Goal: Task Accomplishment & Management: Manage account settings

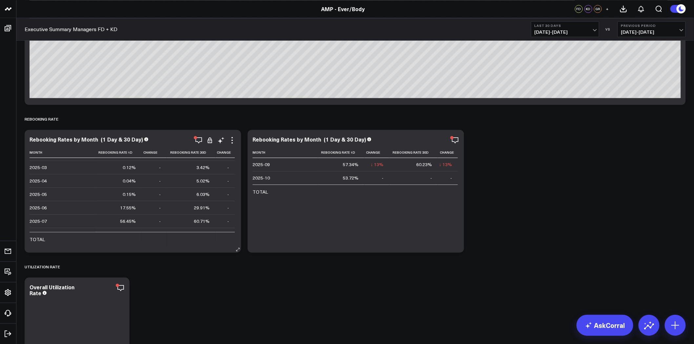
scroll to position [60, 0]
click at [198, 141] on icon "button" at bounding box center [199, 140] width 8 height 8
click at [434, 139] on icon "button" at bounding box center [433, 140] width 8 height 8
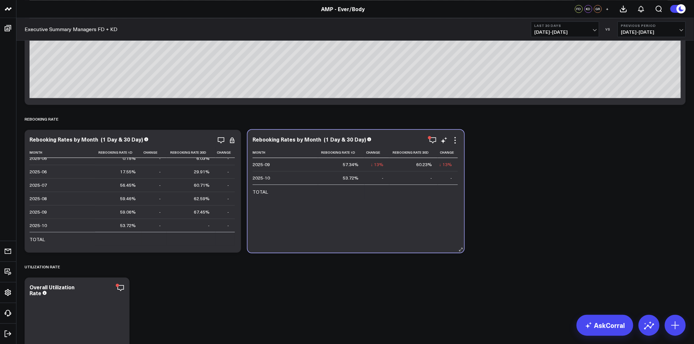
click at [332, 212] on div "Month Rebooking Rate 1d Change Rebooking Rate 30d Change 2025-09 57.34% ↓ 13% P…" at bounding box center [356, 196] width 207 height 99
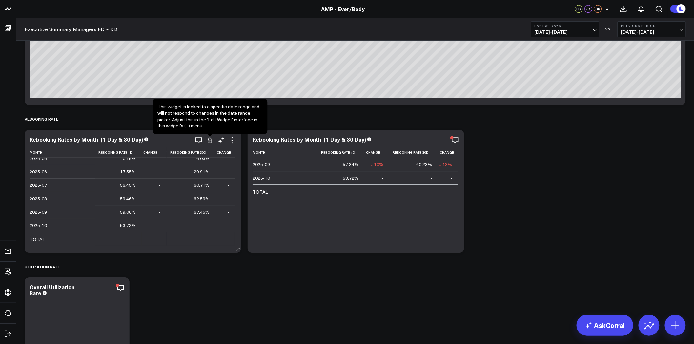
click at [212, 139] on icon at bounding box center [210, 140] width 7 height 7
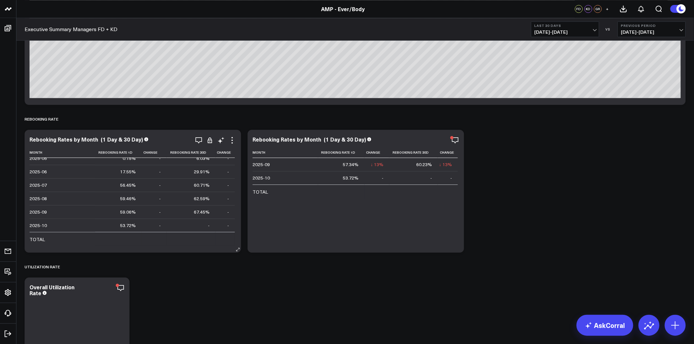
click at [211, 141] on icon at bounding box center [210, 140] width 7 height 7
click at [236, 139] on div "Rebooking Rates by Month (1 Day & 30 Day) Month Rebooking Rate 1d Change Rebook…" at bounding box center [133, 191] width 217 height 123
click at [234, 139] on icon at bounding box center [232, 140] width 8 height 8
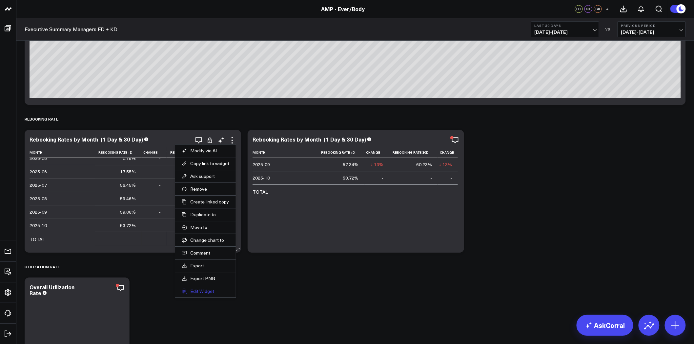
click at [215, 289] on button "Edit Widget" at bounding box center [206, 292] width 48 height 6
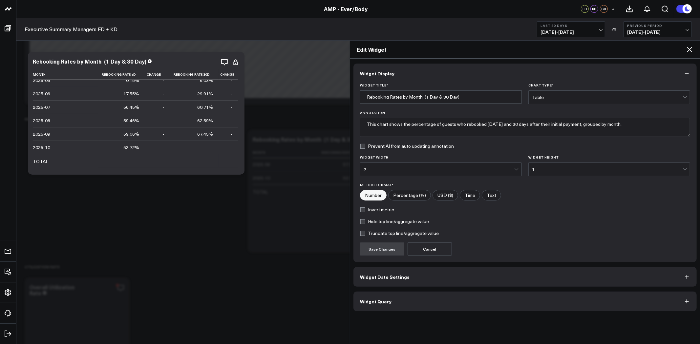
click at [416, 274] on button "Widget Date Settings" at bounding box center [524, 277] width 343 height 20
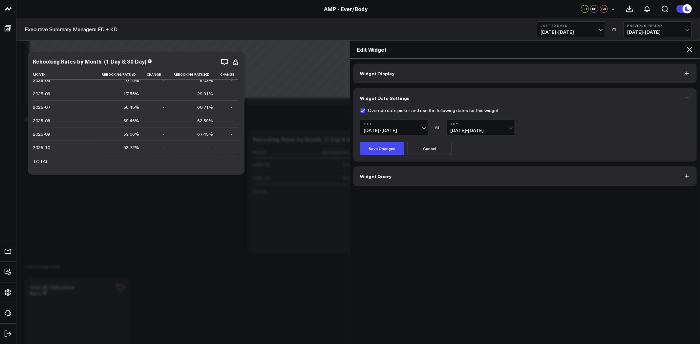
click at [689, 51] on icon at bounding box center [689, 50] width 8 height 8
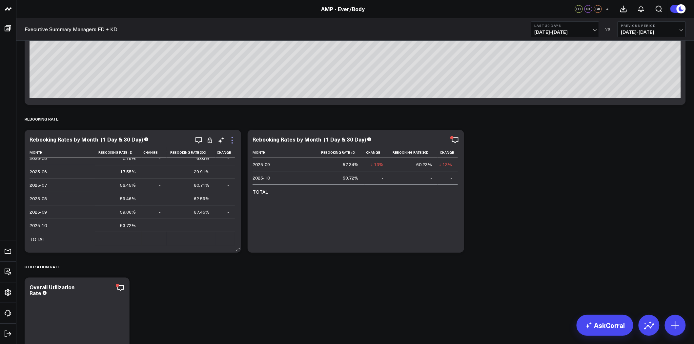
click at [231, 139] on icon at bounding box center [232, 140] width 8 height 8
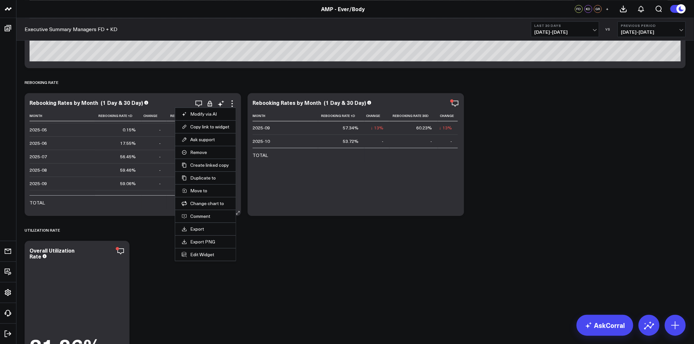
scroll to position [60, 0]
click at [125, 209] on td at bounding box center [118, 203] width 47 height 14
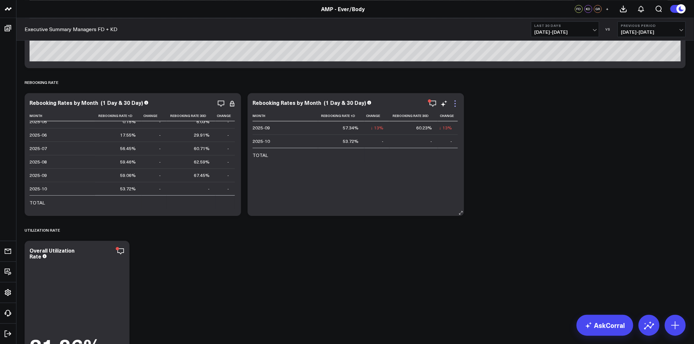
click at [455, 105] on icon at bounding box center [455, 104] width 8 height 8
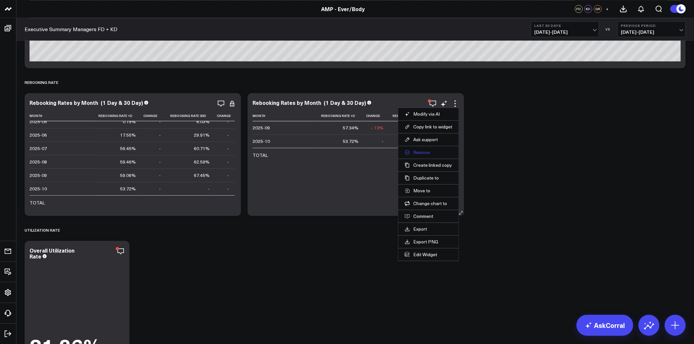
click at [431, 153] on button "Remove" at bounding box center [429, 153] width 48 height 6
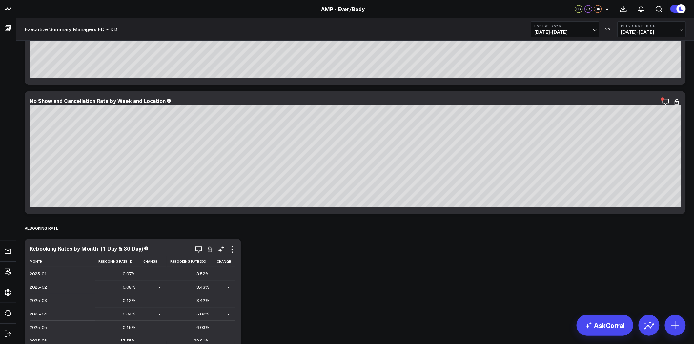
scroll to position [1722, 0]
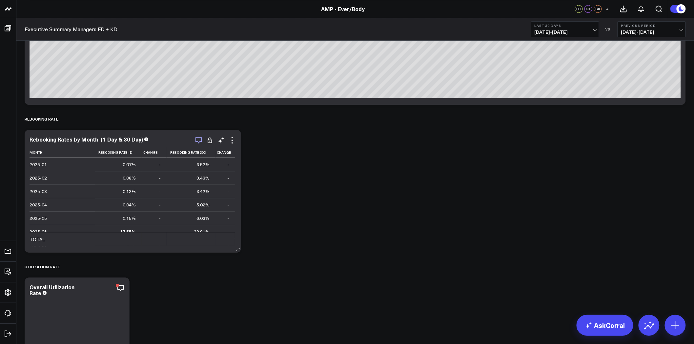
click at [196, 139] on icon "button" at bounding box center [199, 140] width 8 height 8
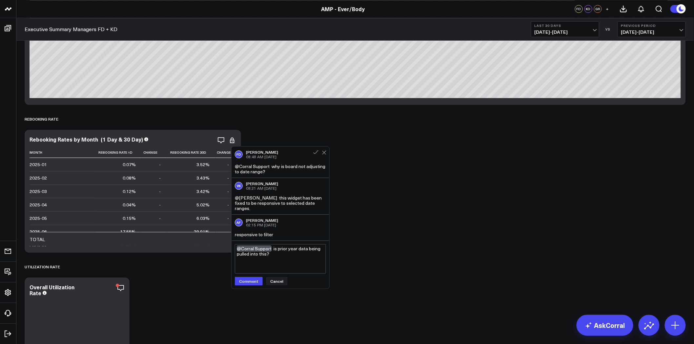
type textarea "@Corral Support is prior year data being pulled into this?"
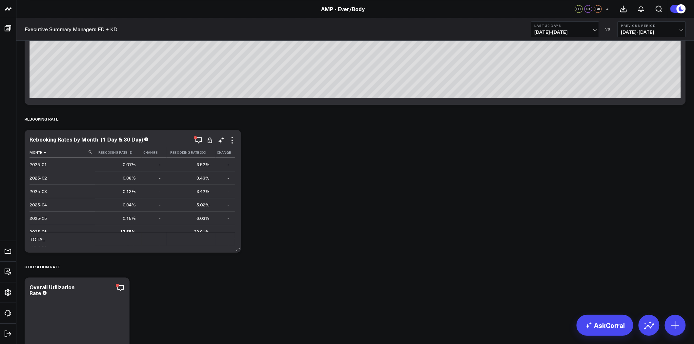
click at [46, 153] on icon at bounding box center [44, 153] width 5 height 4
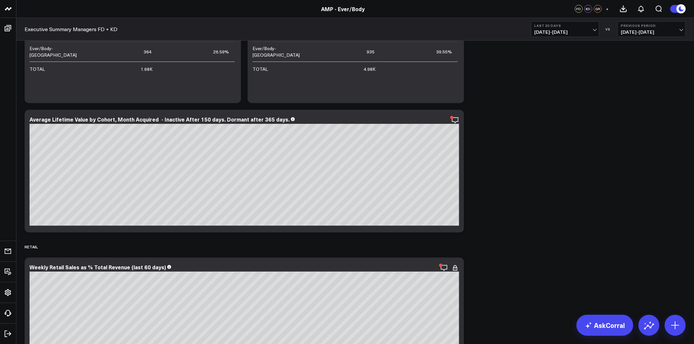
scroll to position [3216, 0]
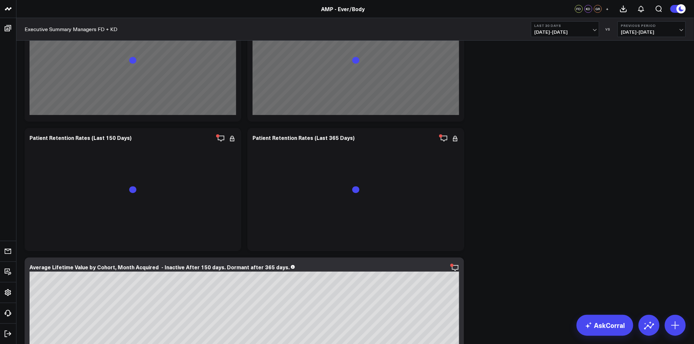
scroll to position [3207, 0]
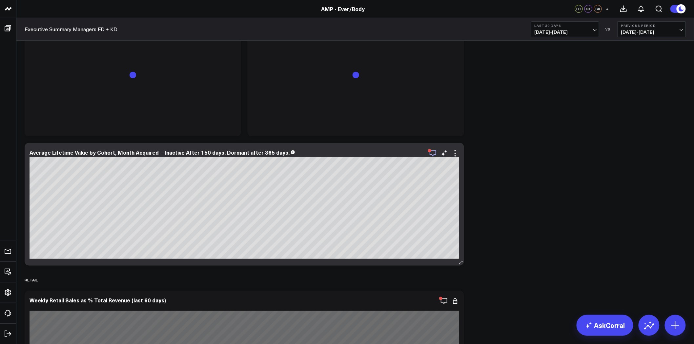
click at [436, 152] on icon "button" at bounding box center [433, 154] width 7 height 6
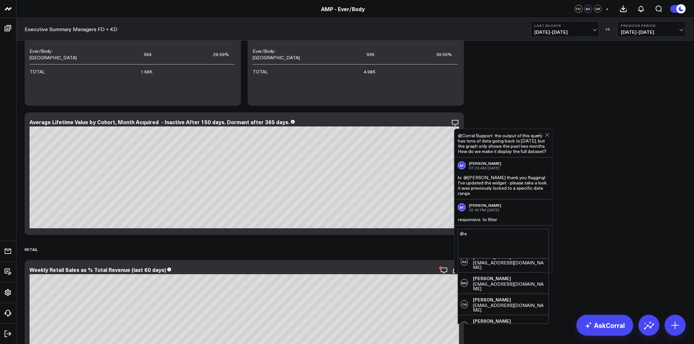
scroll to position [136, 0]
click at [496, 236] on textarea "@a" at bounding box center [503, 244] width 91 height 30
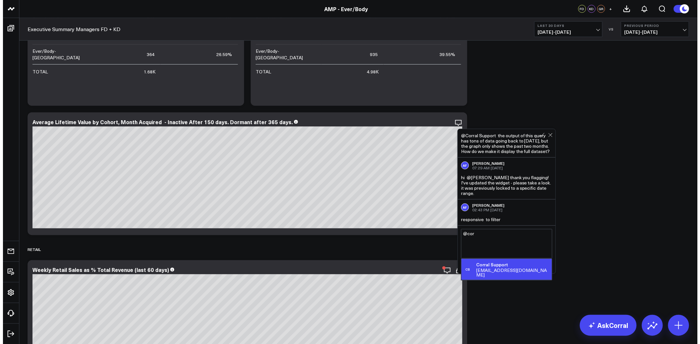
scroll to position [0, 0]
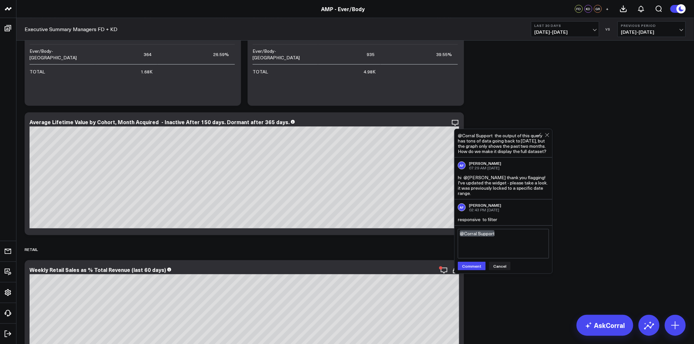
type textarea "@Corral Support"
drag, startPoint x: 497, startPoint y: 242, endPoint x: 457, endPoint y: 241, distance: 40.4
click at [457, 241] on div "@Corral Support @Corral Support Comment Cancel" at bounding box center [504, 250] width 98 height 48
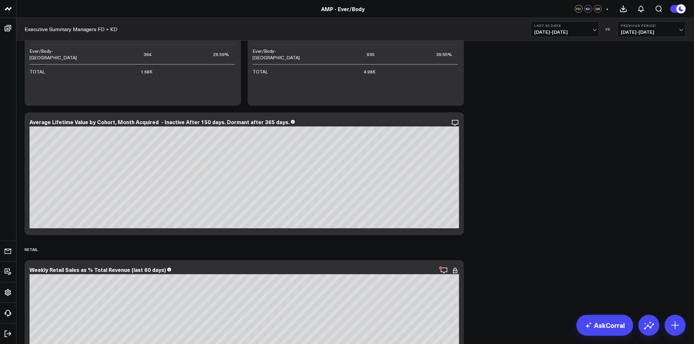
click at [573, 28] on button "Last 30 Days 09/06/25 - 10/05/25" at bounding box center [565, 29] width 68 height 16
click at [549, 195] on link "YTD" at bounding box center [565, 197] width 68 height 12
click at [456, 122] on icon at bounding box center [455, 123] width 8 height 8
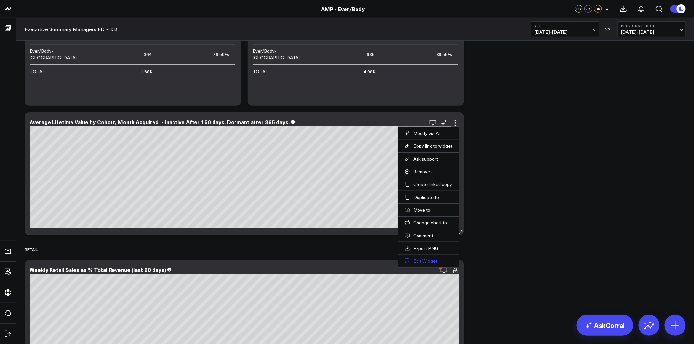
click at [435, 261] on button "Edit Widget" at bounding box center [429, 262] width 48 height 6
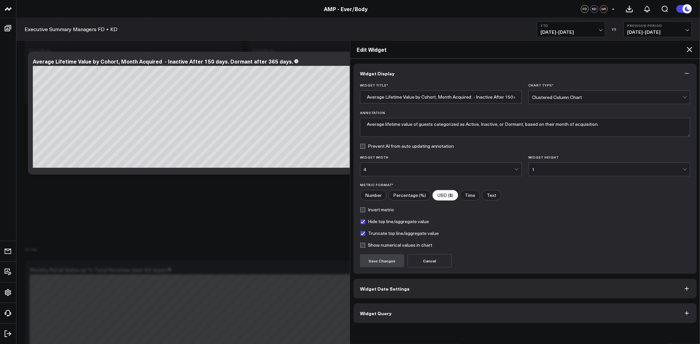
click at [498, 312] on button "Widget Query" at bounding box center [524, 314] width 343 height 20
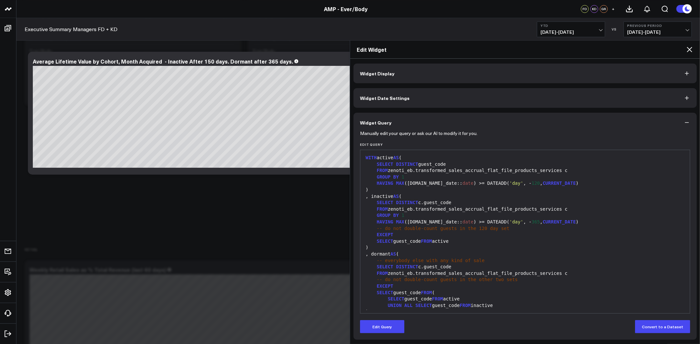
click at [689, 48] on icon at bounding box center [689, 50] width 8 height 8
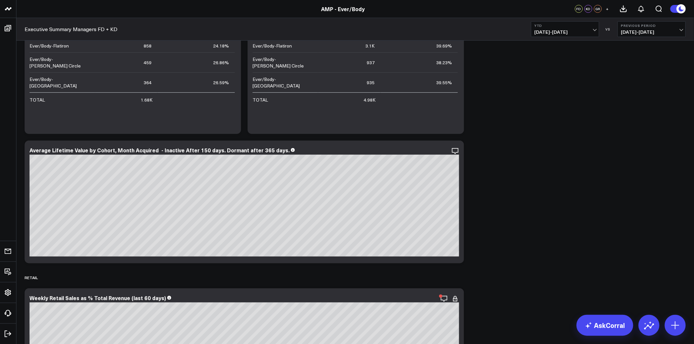
scroll to position [3201, 0]
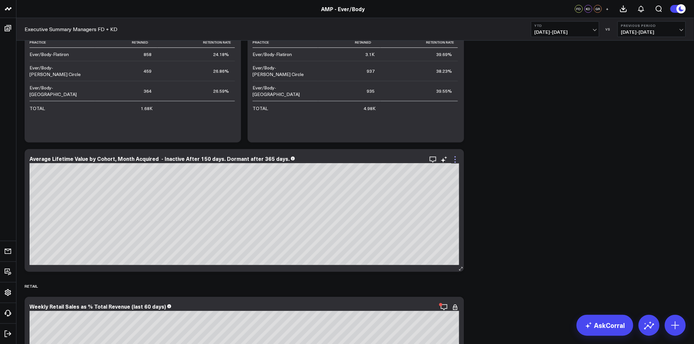
click at [455, 158] on icon at bounding box center [455, 160] width 8 height 8
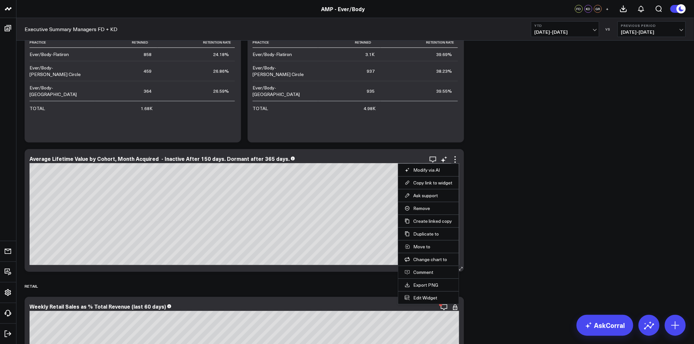
click at [428, 294] on li "Edit Widget" at bounding box center [428, 298] width 61 height 13
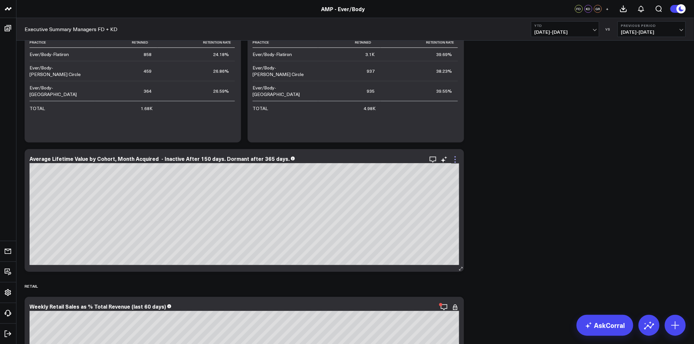
click at [453, 158] on icon at bounding box center [455, 160] width 8 height 8
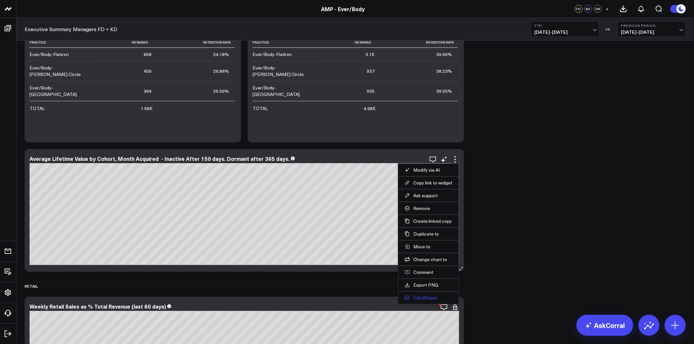
click at [430, 296] on button "Edit Widget" at bounding box center [429, 298] width 48 height 6
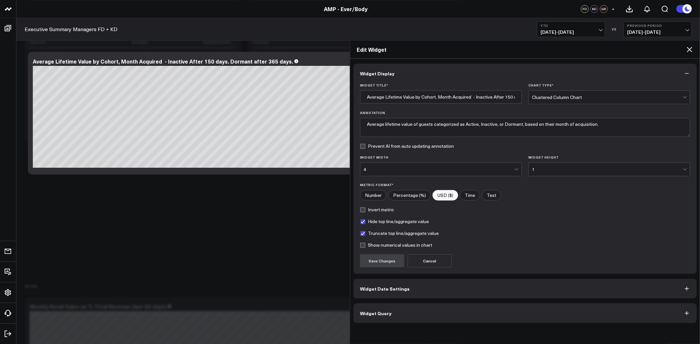
click at [446, 292] on button "Widget Date Settings" at bounding box center [524, 289] width 343 height 20
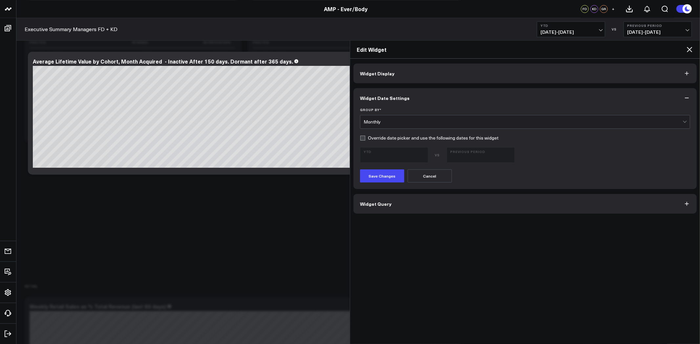
click at [433, 137] on label "Override date picker and use the following dates for this widget" at bounding box center [429, 137] width 138 height 5
click at [365, 137] on input "Override date picker and use the following dates for this widget" at bounding box center [362, 137] width 5 height 5
checkbox input "true"
click at [407, 156] on span "01/01/25 - 10/05/25" at bounding box center [393, 158] width 61 height 5
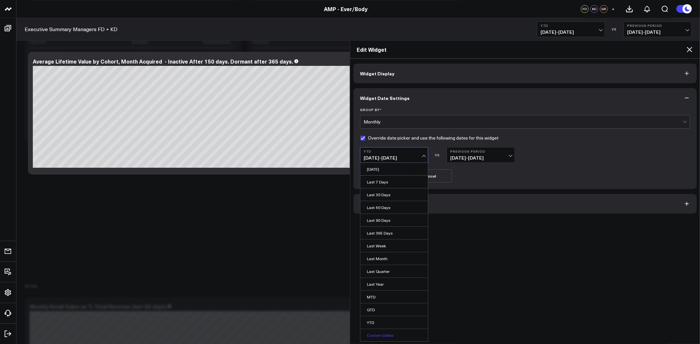
click at [383, 336] on link "Custom Dates" at bounding box center [394, 335] width 68 height 12
select select "9"
select select "2025"
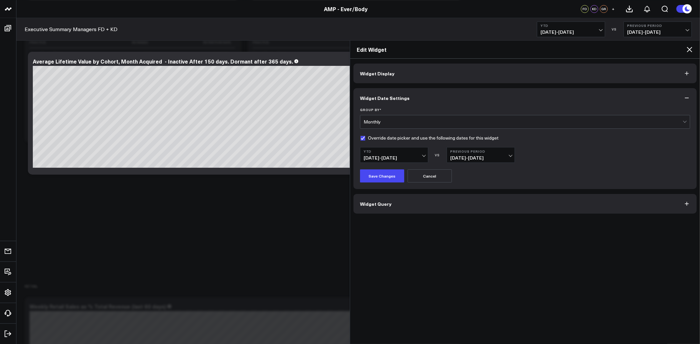
click at [481, 179] on div "Save Changes Cancel" at bounding box center [525, 176] width 330 height 13
click at [466, 159] on span "03/29/24 - 12/31/24" at bounding box center [480, 158] width 61 height 5
click at [471, 210] on link "No Comparison" at bounding box center [481, 207] width 68 height 12
click at [382, 176] on button "Save Changes" at bounding box center [382, 176] width 44 height 13
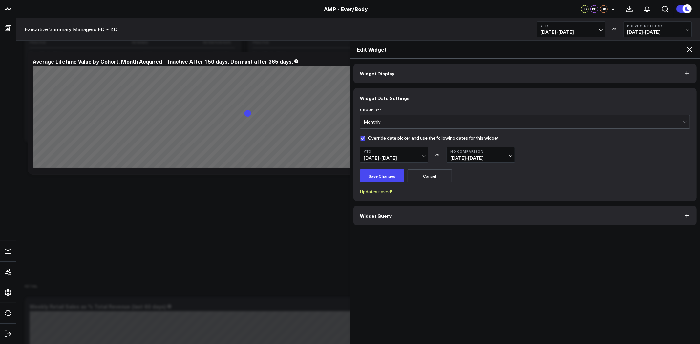
click at [393, 157] on span "01/01/25 - 10/05/25" at bounding box center [393, 158] width 61 height 5
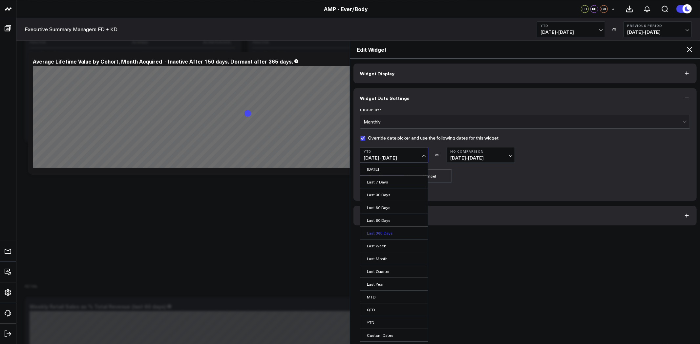
click at [390, 232] on link "Last 365 Days" at bounding box center [394, 233] width 68 height 12
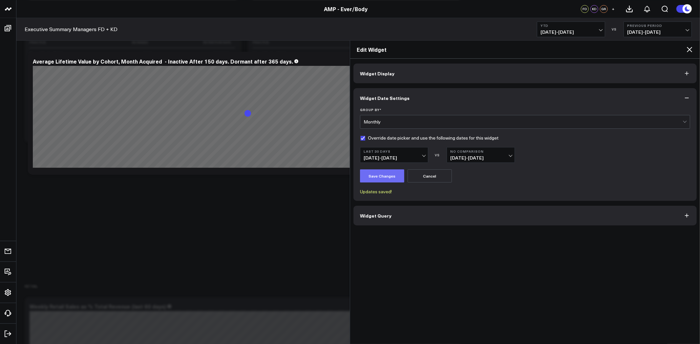
click at [384, 177] on button "Save Changes" at bounding box center [382, 176] width 44 height 13
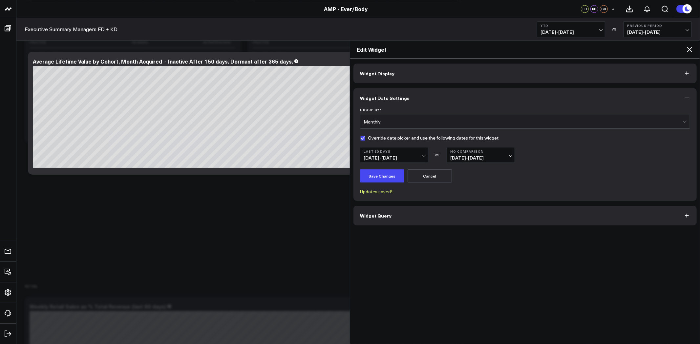
click at [414, 157] on span "09/06/25 - 10/05/25" at bounding box center [393, 158] width 61 height 5
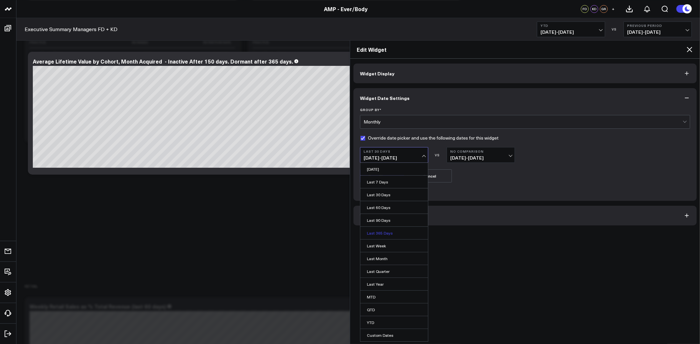
click at [395, 231] on link "Last 365 Days" at bounding box center [394, 233] width 68 height 12
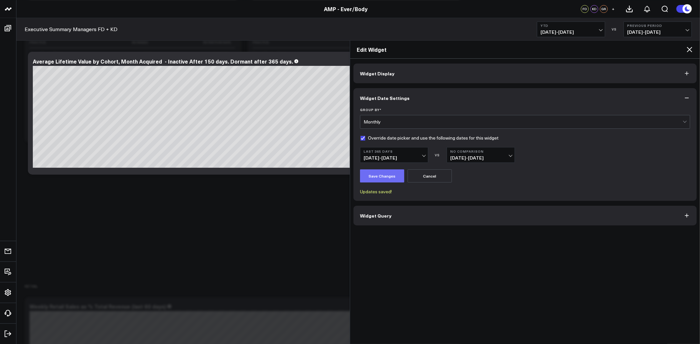
click at [381, 171] on button "Save Changes" at bounding box center [382, 176] width 44 height 13
click at [464, 153] on b "No Comparison" at bounding box center [480, 152] width 61 height 4
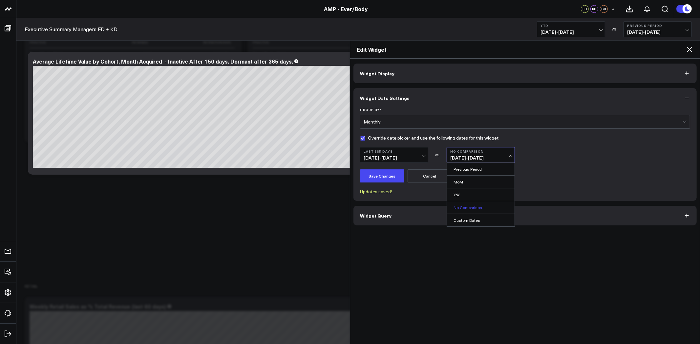
click at [478, 210] on link "No Comparison" at bounding box center [481, 207] width 68 height 12
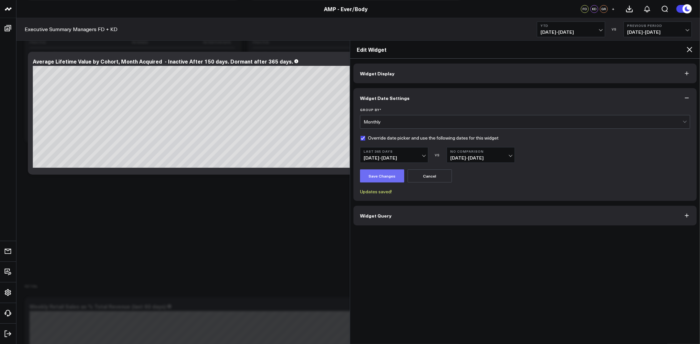
click at [382, 175] on button "Save Changes" at bounding box center [382, 176] width 44 height 13
click at [689, 48] on icon at bounding box center [689, 50] width 8 height 8
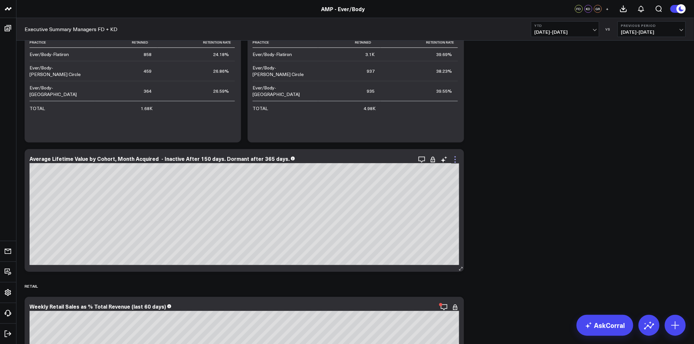
click at [454, 158] on icon at bounding box center [455, 160] width 8 height 8
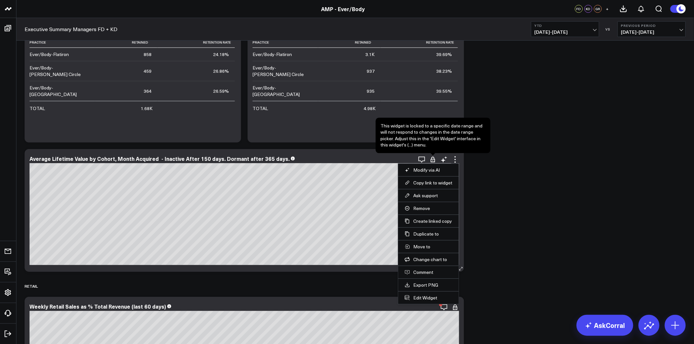
click at [434, 161] on icon at bounding box center [433, 159] width 7 height 7
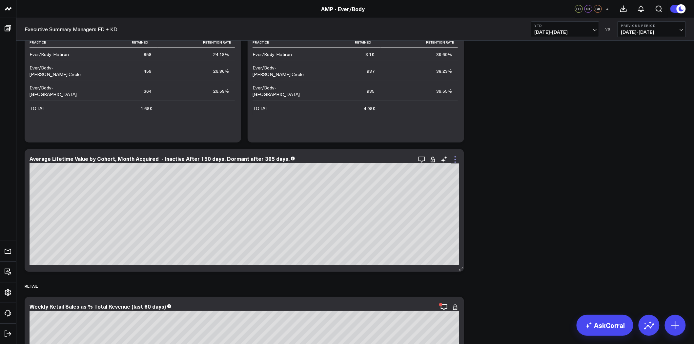
click at [457, 159] on icon at bounding box center [455, 160] width 8 height 8
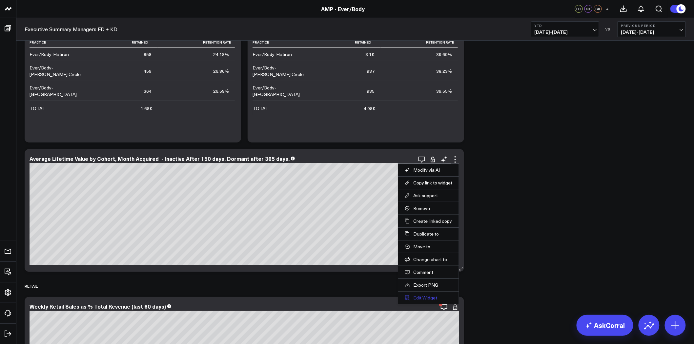
click at [434, 298] on button "Edit Widget" at bounding box center [429, 298] width 48 height 6
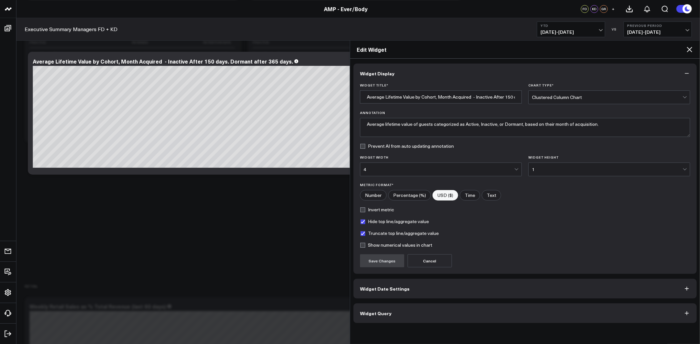
click at [408, 286] on button "Widget Date Settings" at bounding box center [524, 289] width 343 height 20
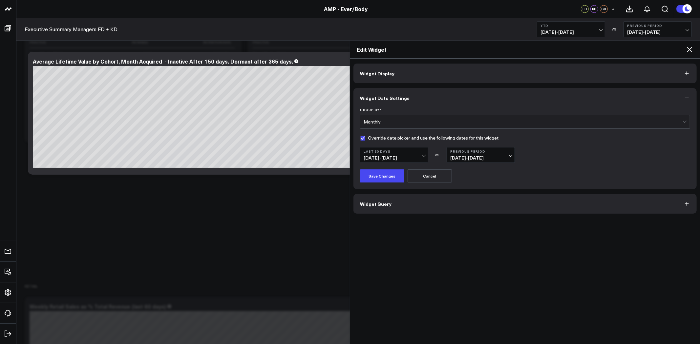
click at [413, 153] on b "Last 30 Days" at bounding box center [393, 152] width 61 height 4
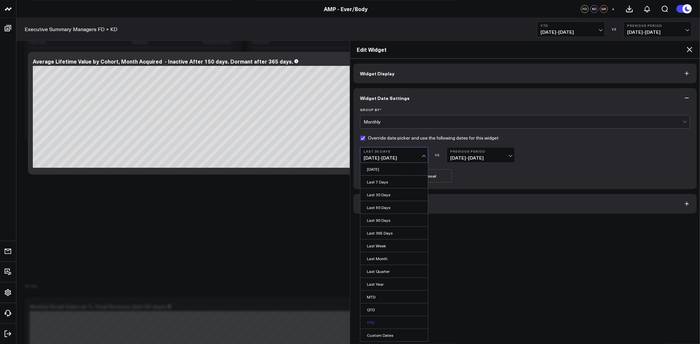
click at [387, 321] on link "YTD" at bounding box center [394, 323] width 68 height 12
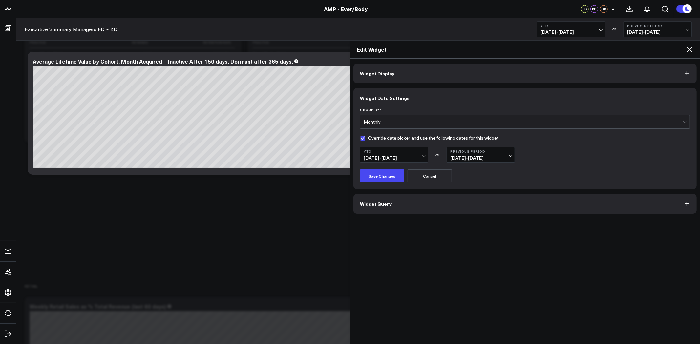
click at [498, 155] on button "Previous Period 08/07/25 - 09/05/25" at bounding box center [480, 155] width 68 height 16
click at [478, 206] on link "No Comparison" at bounding box center [481, 207] width 68 height 12
click at [483, 144] on form "Group By * Monthly Override date picker and use the following dates for this wi…" at bounding box center [525, 145] width 330 height 75
click at [478, 156] on span "08/07/25 - 09/05/25" at bounding box center [480, 158] width 61 height 5
click at [469, 204] on link "No Comparison" at bounding box center [481, 207] width 68 height 12
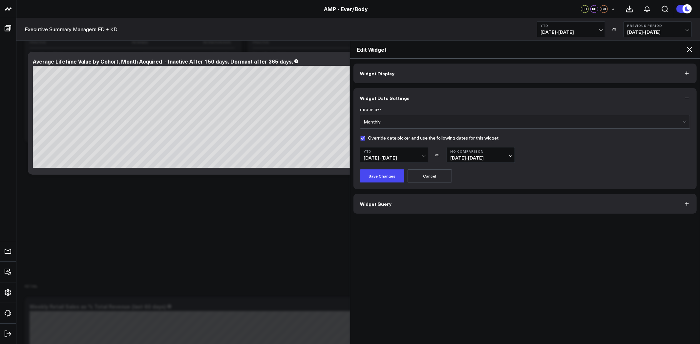
click at [467, 158] on span "08/07/25 - 09/05/25" at bounding box center [480, 158] width 61 height 5
click at [563, 150] on div "YTD 09/06/25 - 10/05/25 VS No Comparison 08/07/25 - 09/05/25" at bounding box center [525, 155] width 330 height 16
click at [363, 138] on label "Override date picker and use the following dates for this widget" at bounding box center [429, 137] width 138 height 5
click at [363, 138] on input "Override date picker and use the following dates for this widget" at bounding box center [362, 137] width 5 height 5
checkbox input "false"
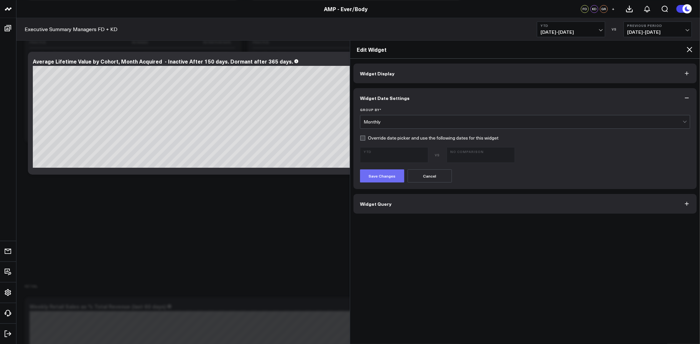
click at [387, 173] on button "Save Changes" at bounding box center [382, 176] width 44 height 13
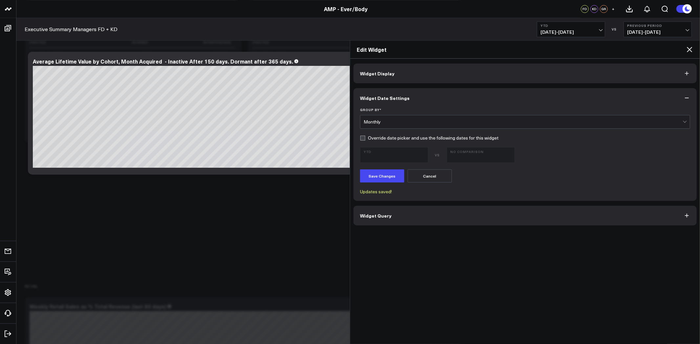
click at [689, 49] on icon at bounding box center [689, 50] width 8 height 8
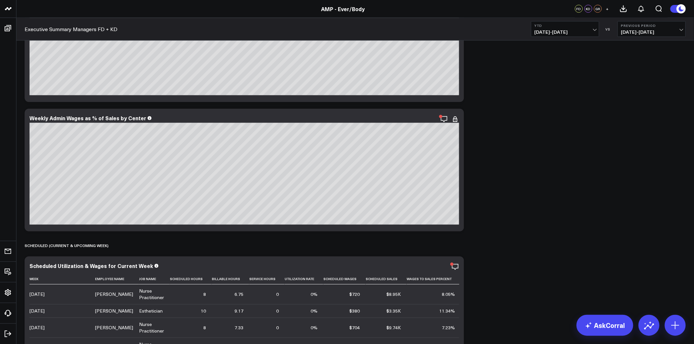
scroll to position [2539, 0]
